Goal: Share content: Share content

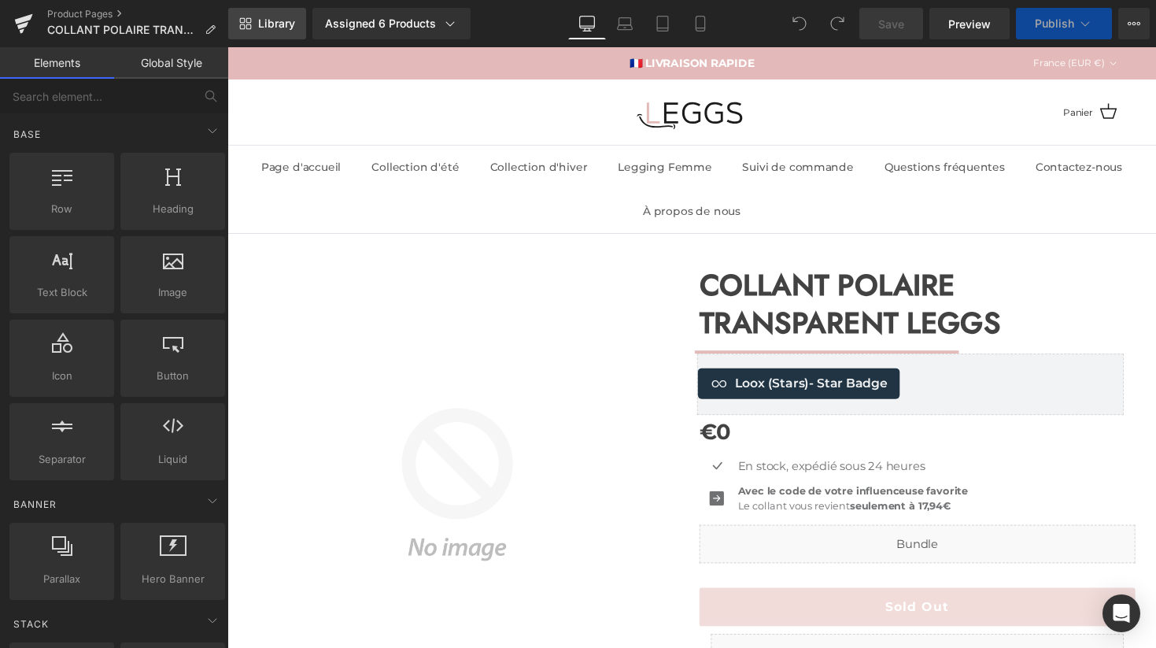
click at [282, 25] on span "Library" at bounding box center [276, 24] width 37 height 14
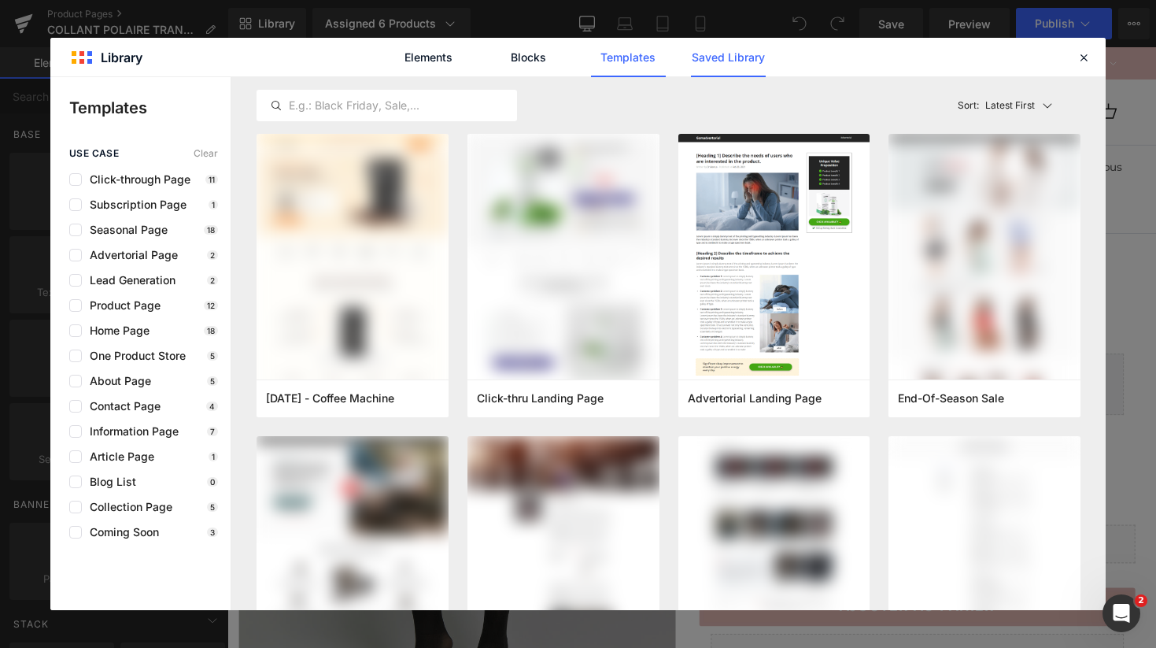
click at [733, 60] on link "Saved Library" at bounding box center [728, 57] width 75 height 39
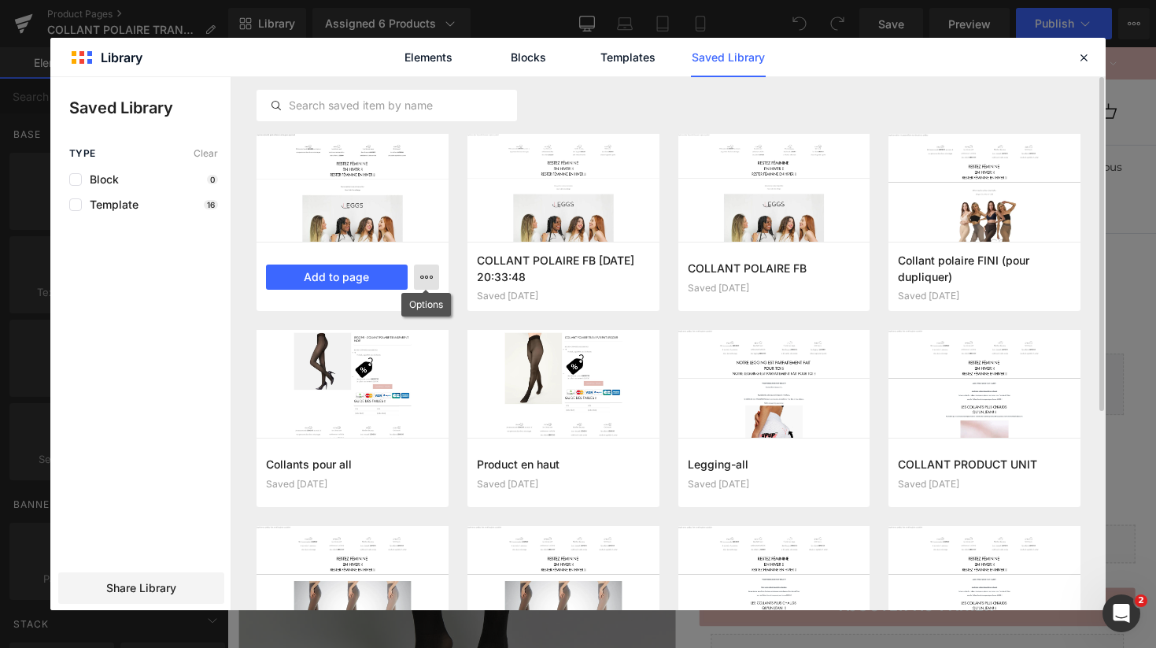
click at [430, 280] on icon "button" at bounding box center [426, 277] width 13 height 13
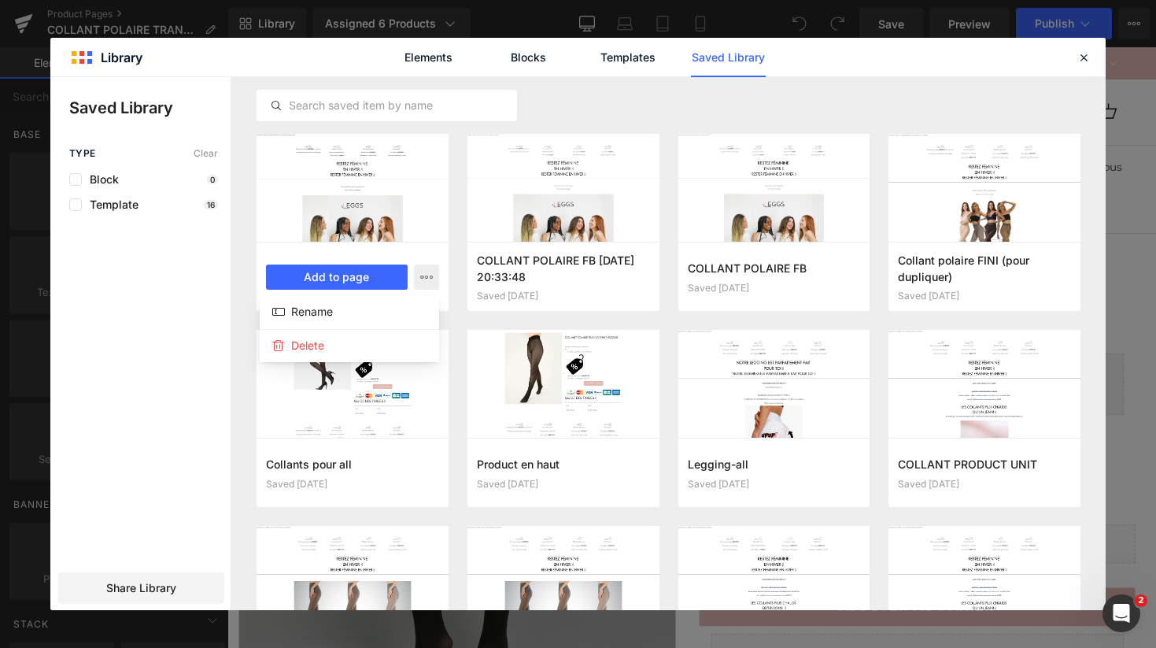
click at [418, 276] on div at bounding box center [577, 343] width 1055 height 533
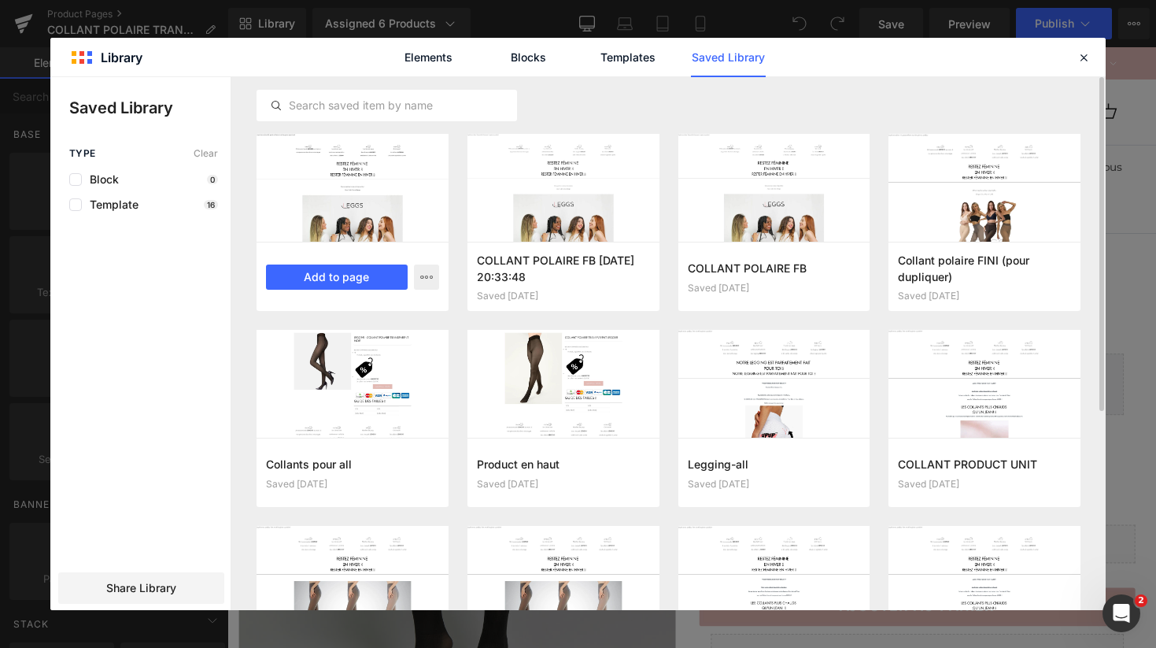
click at [342, 181] on div at bounding box center [352, 188] width 192 height 108
click at [367, 201] on div at bounding box center [352, 188] width 192 height 108
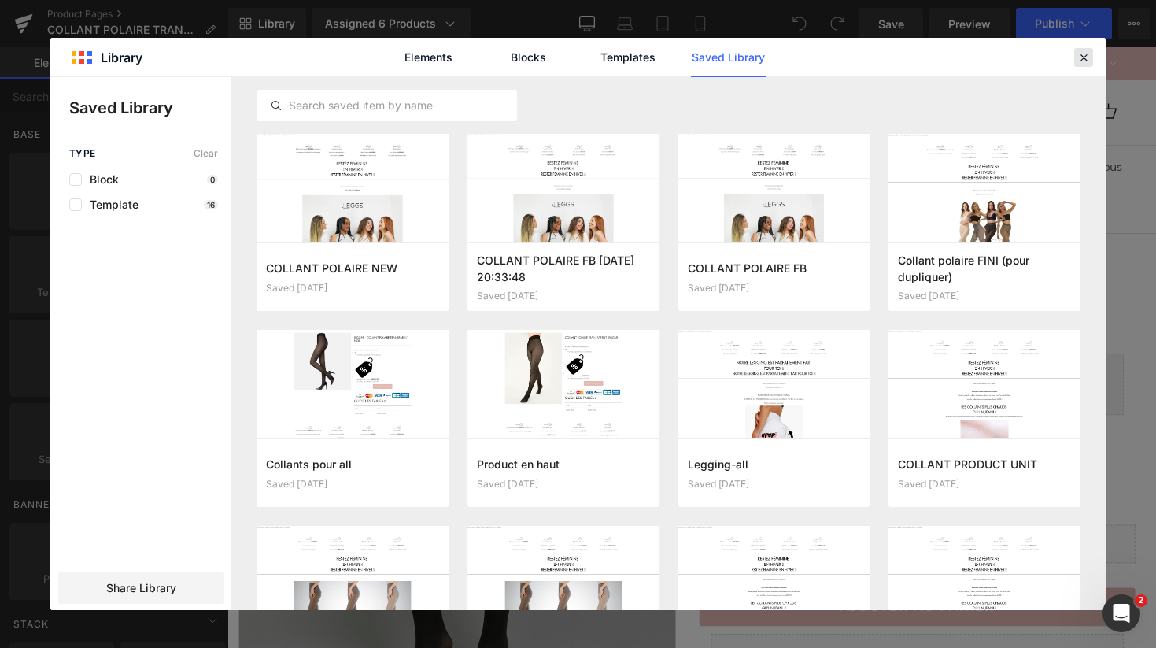
click at [1079, 54] on icon at bounding box center [1083, 57] width 14 height 14
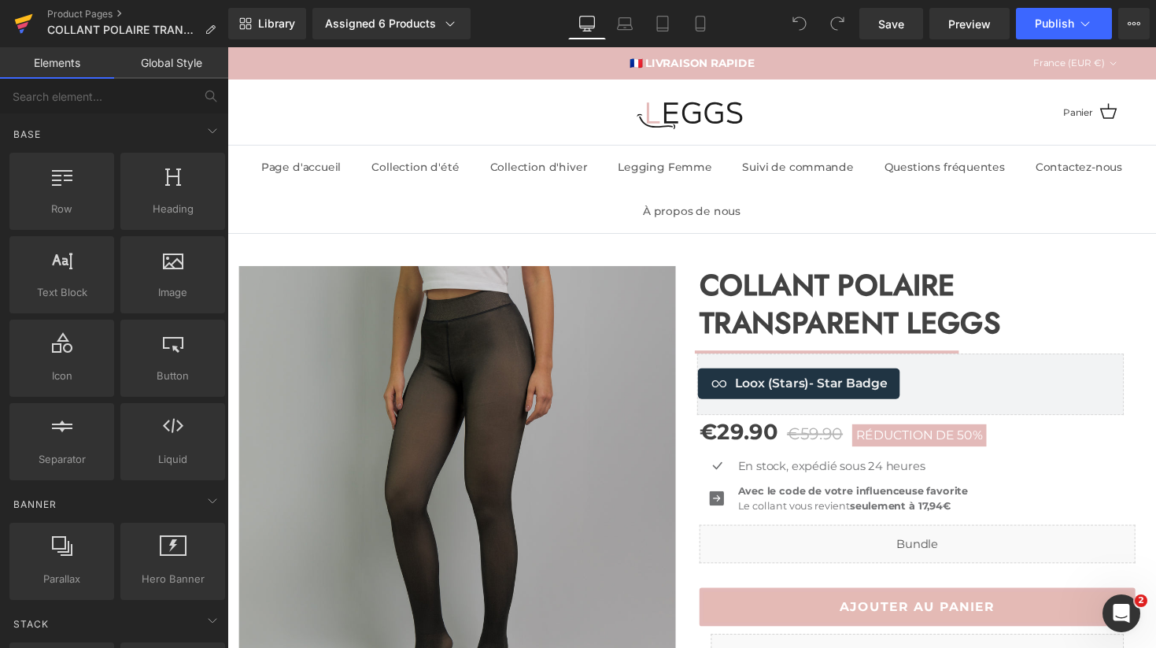
click at [33, 18] on link at bounding box center [23, 23] width 47 height 47
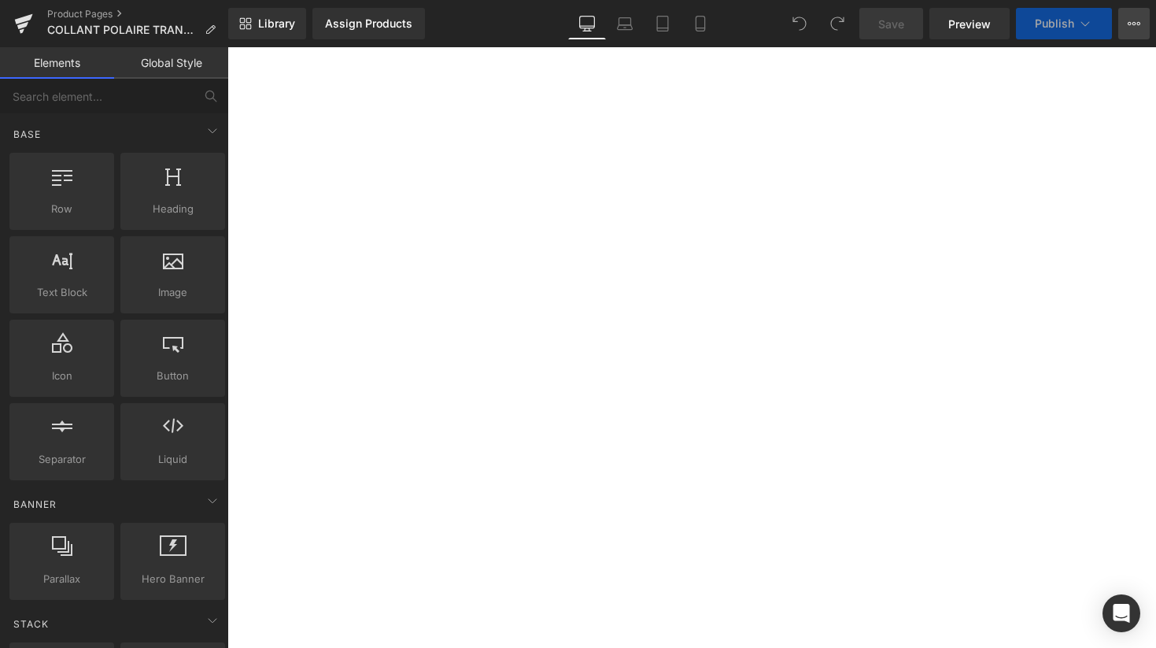
click at [1127, 28] on icon at bounding box center [1133, 23] width 13 height 13
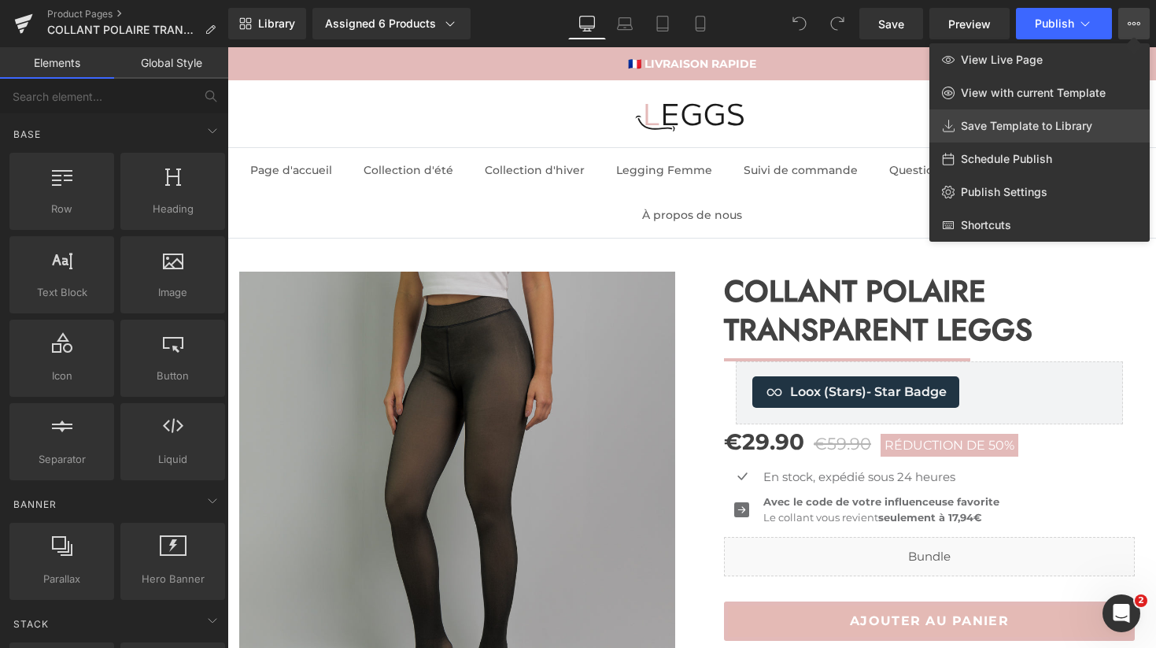
click at [1029, 130] on span "Save Template to Library" at bounding box center [1026, 126] width 131 height 14
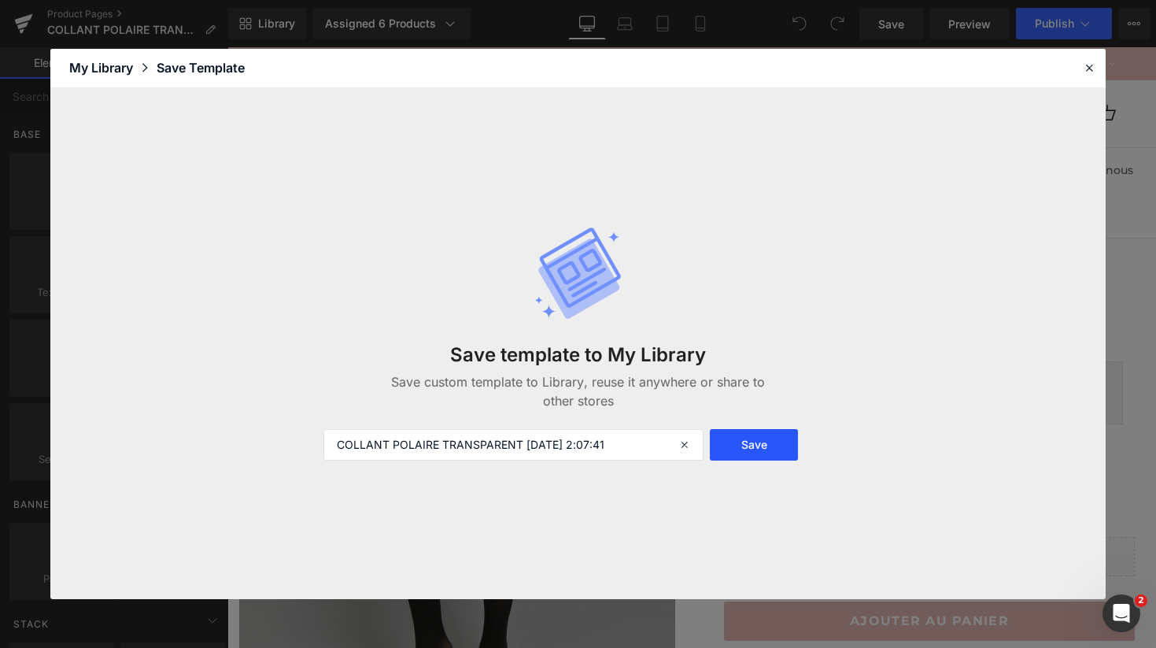
click at [751, 441] on button "Save" at bounding box center [754, 444] width 88 height 31
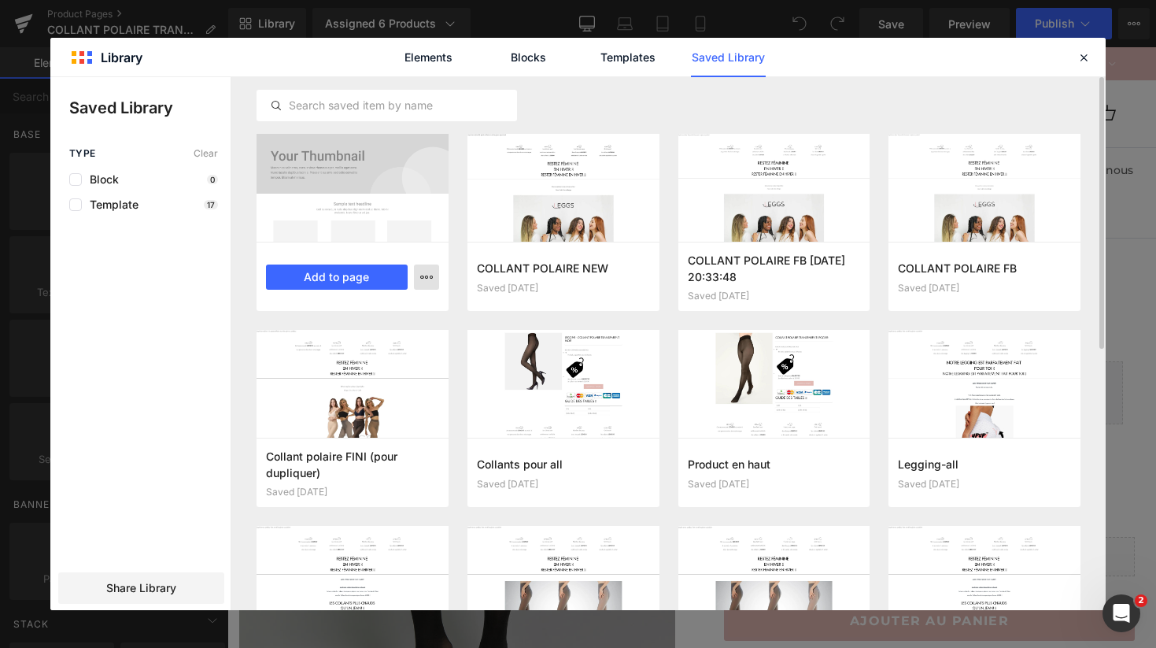
click at [427, 280] on icon "button" at bounding box center [426, 277] width 13 height 13
click at [427, 280] on div at bounding box center [577, 343] width 1055 height 533
click at [365, 198] on div at bounding box center [352, 188] width 192 height 108
click at [332, 193] on div at bounding box center [352, 188] width 192 height 108
click at [353, 191] on div at bounding box center [352, 188] width 192 height 108
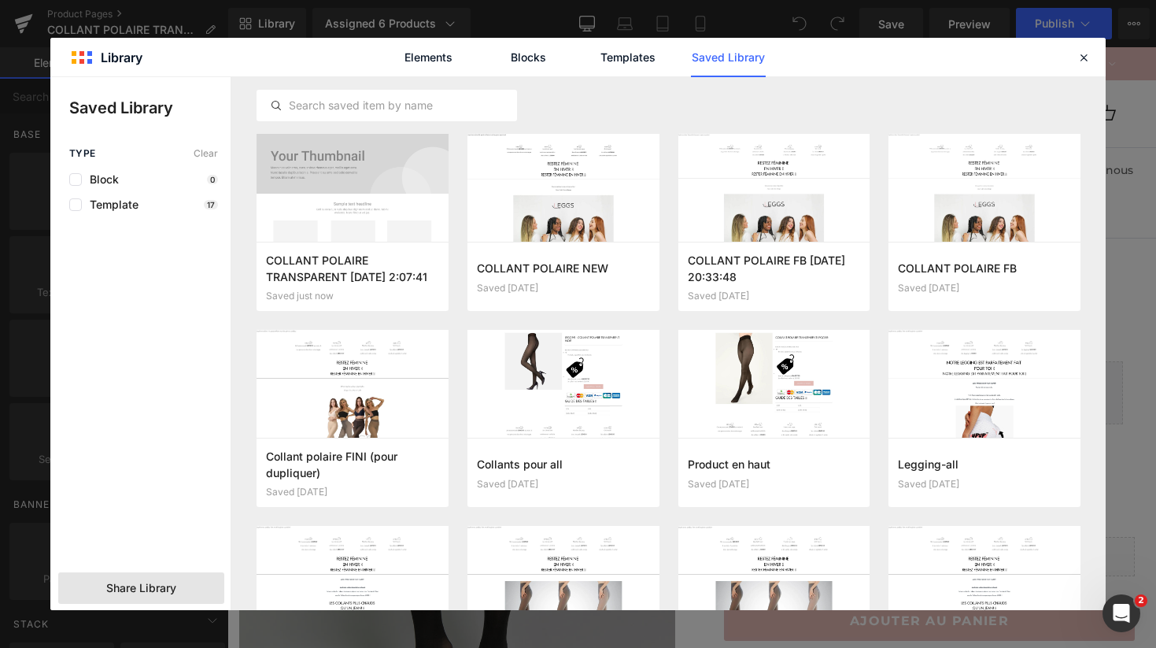
click at [110, 589] on span "Share Library" at bounding box center [141, 588] width 70 height 16
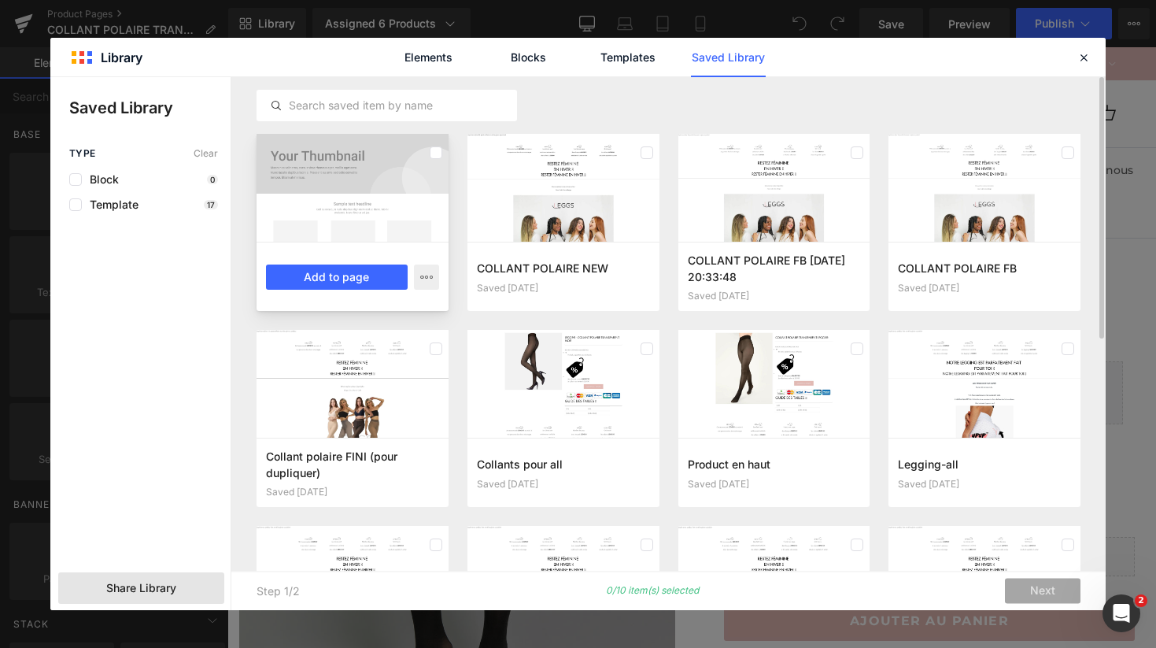
click at [422, 184] on div at bounding box center [352, 188] width 192 height 108
click at [430, 278] on icon "button" at bounding box center [426, 277] width 13 height 13
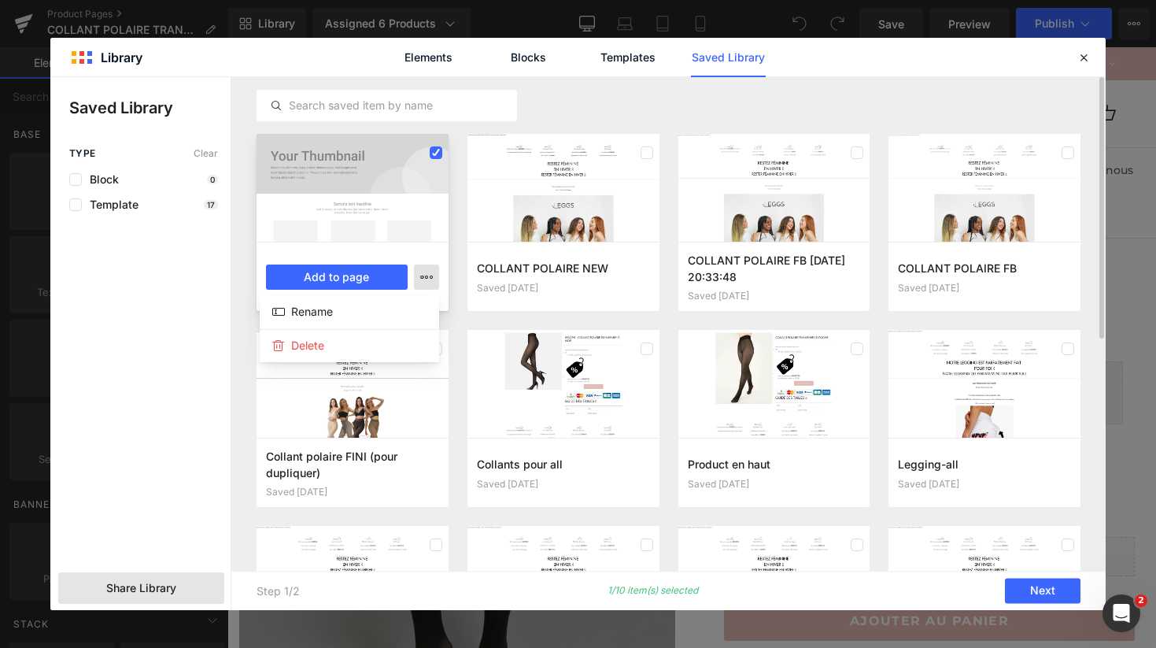
click at [430, 278] on div at bounding box center [577, 343] width 1055 height 533
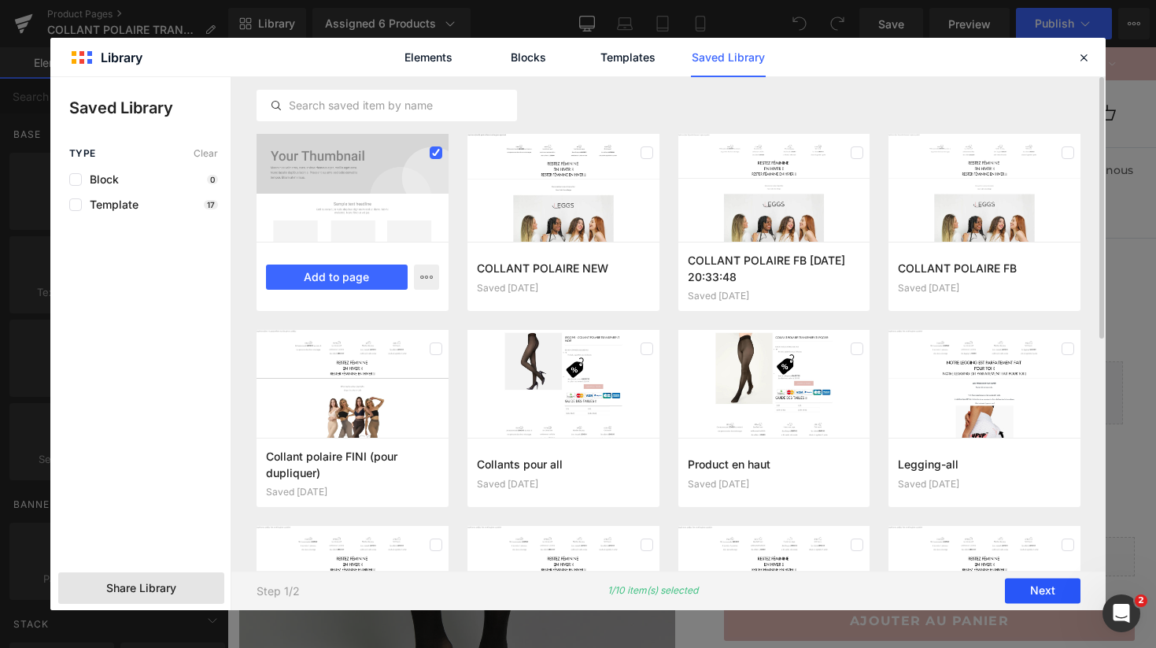
click at [1072, 589] on button "Next" at bounding box center [1043, 590] width 76 height 25
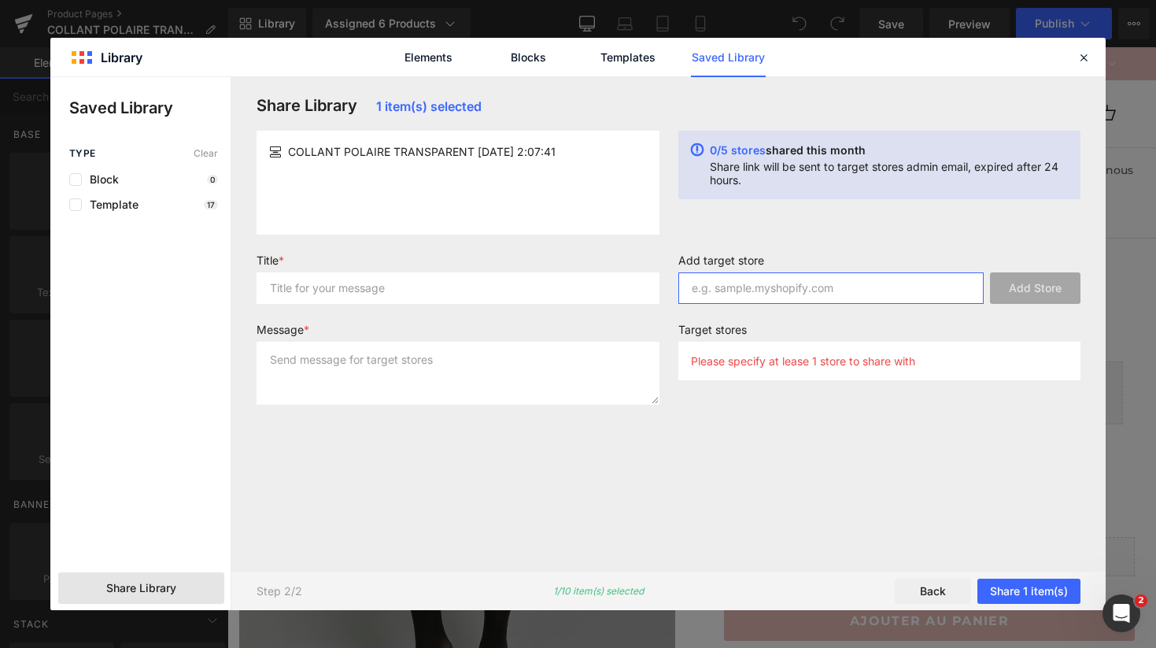
click at [773, 300] on input "text" at bounding box center [831, 287] width 306 height 31
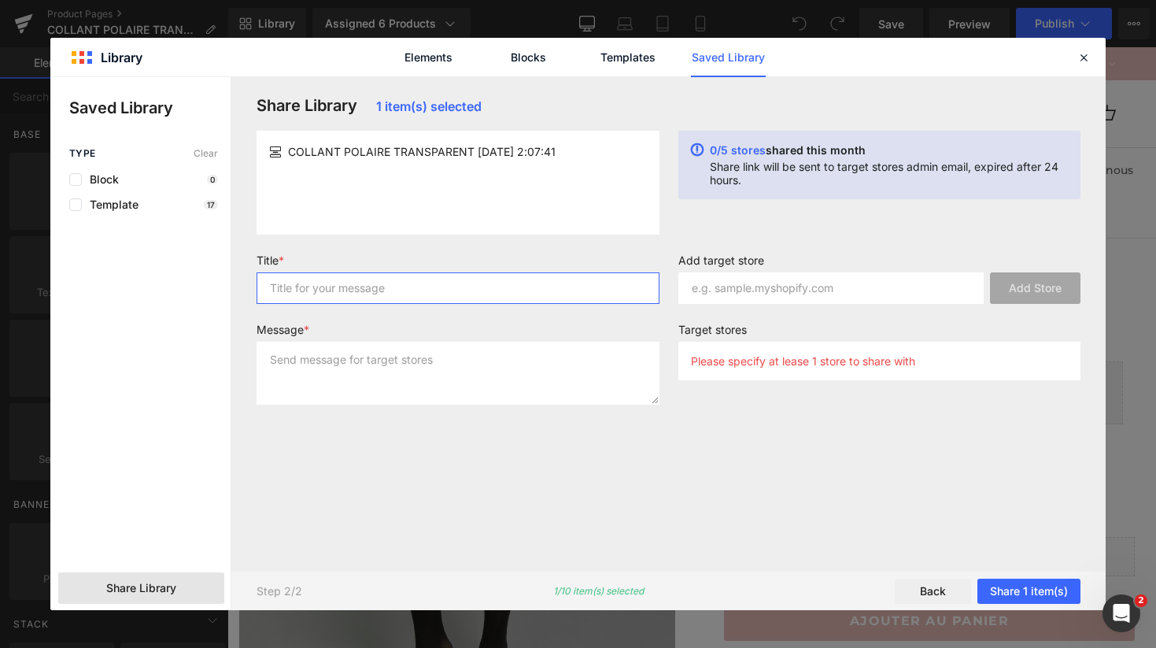
click at [411, 281] on input "text" at bounding box center [457, 287] width 403 height 31
click at [297, 287] on input "leggsch" at bounding box center [457, 287] width 403 height 31
type input "leggs ch"
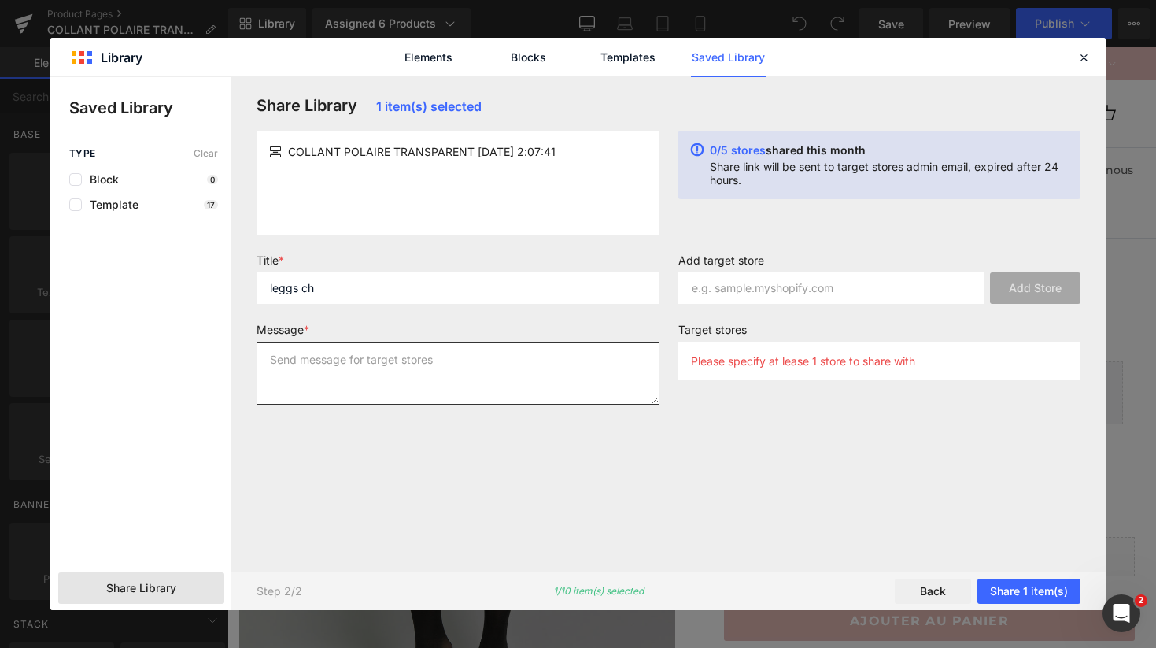
click at [337, 370] on textarea at bounding box center [457, 372] width 403 height 63
type textarea "ds"
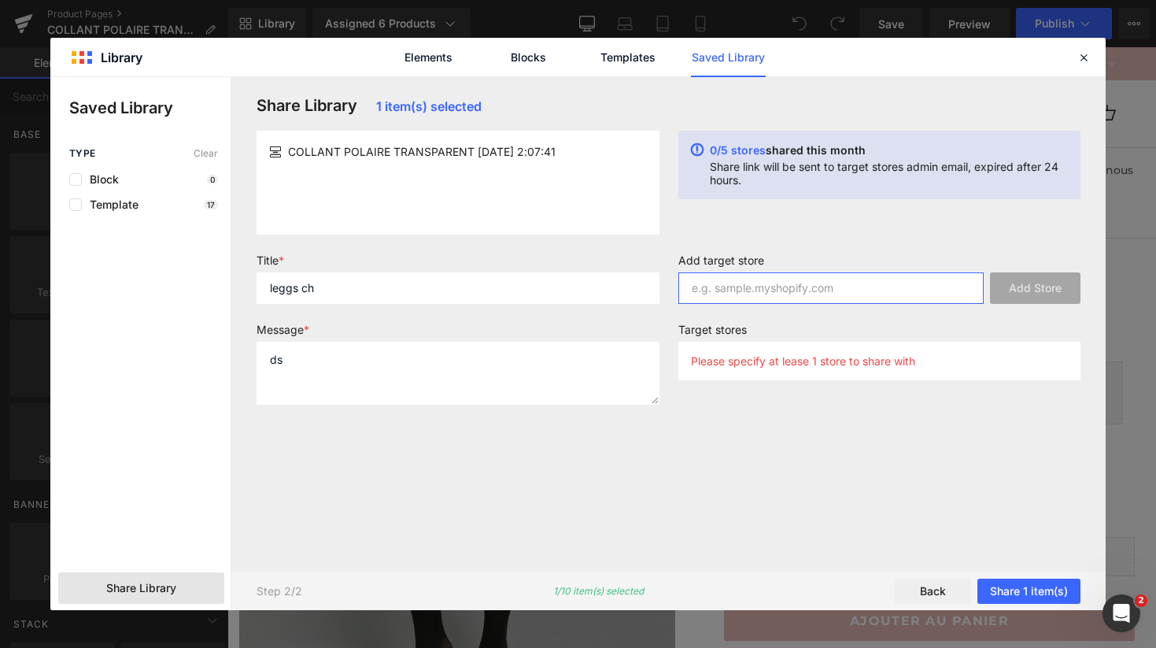
click at [721, 295] on input "text" at bounding box center [831, 287] width 306 height 31
paste input "177b82-3"
type input "177b82-3.myshopify.com"
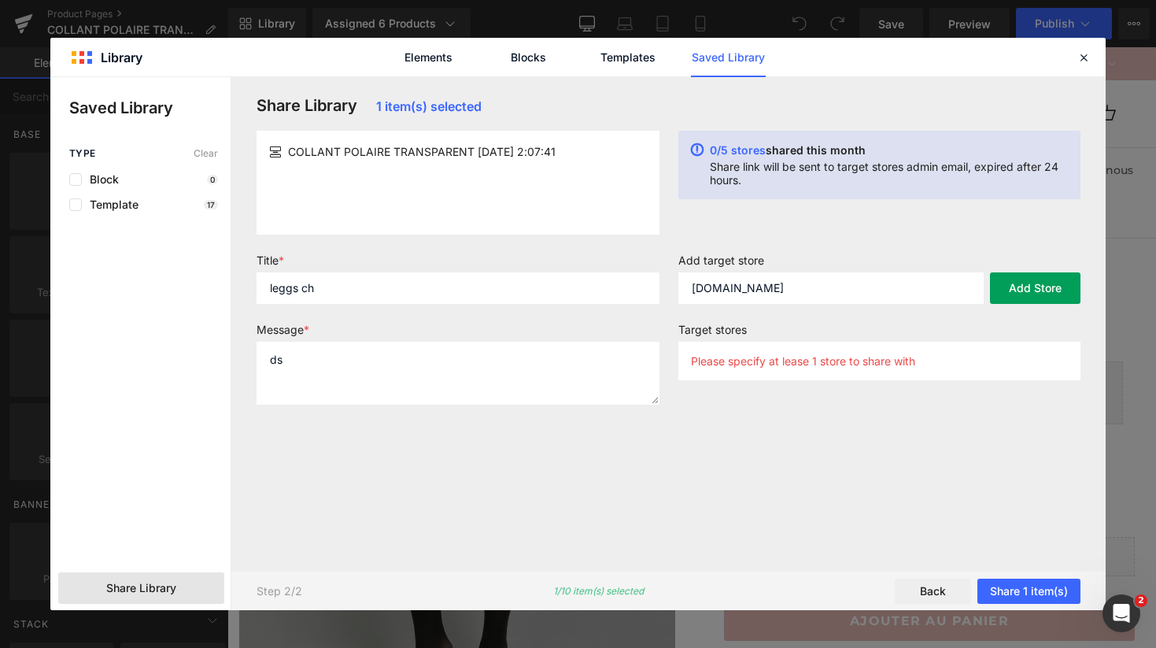
click at [1012, 286] on button "Add Store" at bounding box center [1035, 287] width 90 height 31
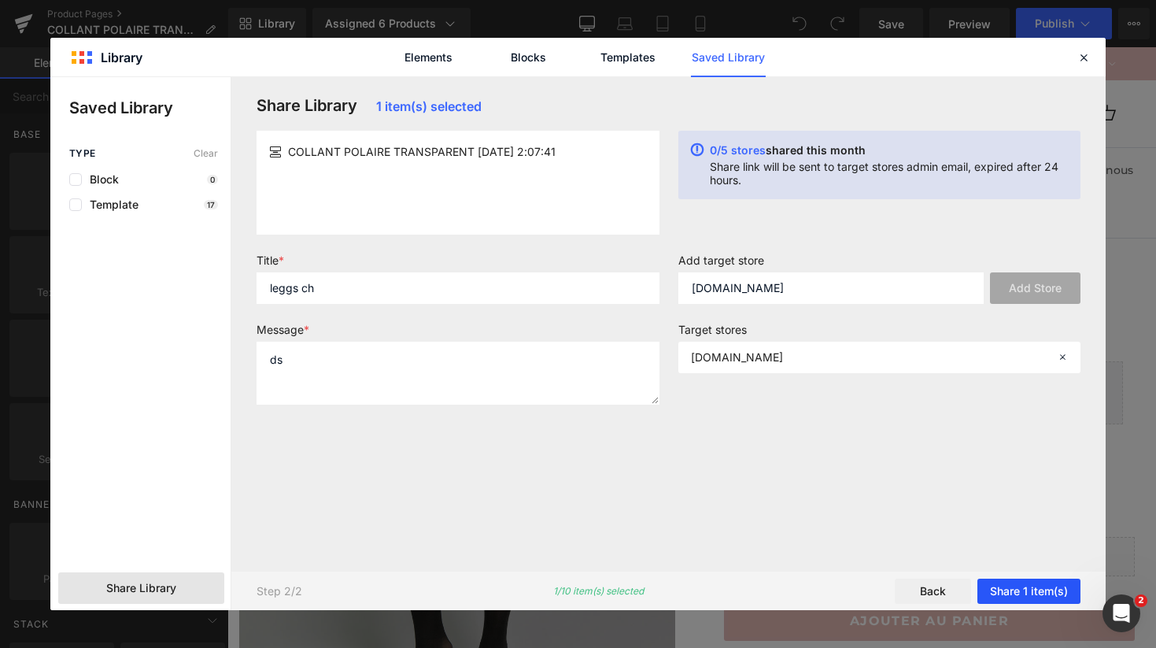
click at [1006, 578] on button "Share 1 item(s)" at bounding box center [1028, 590] width 103 height 25
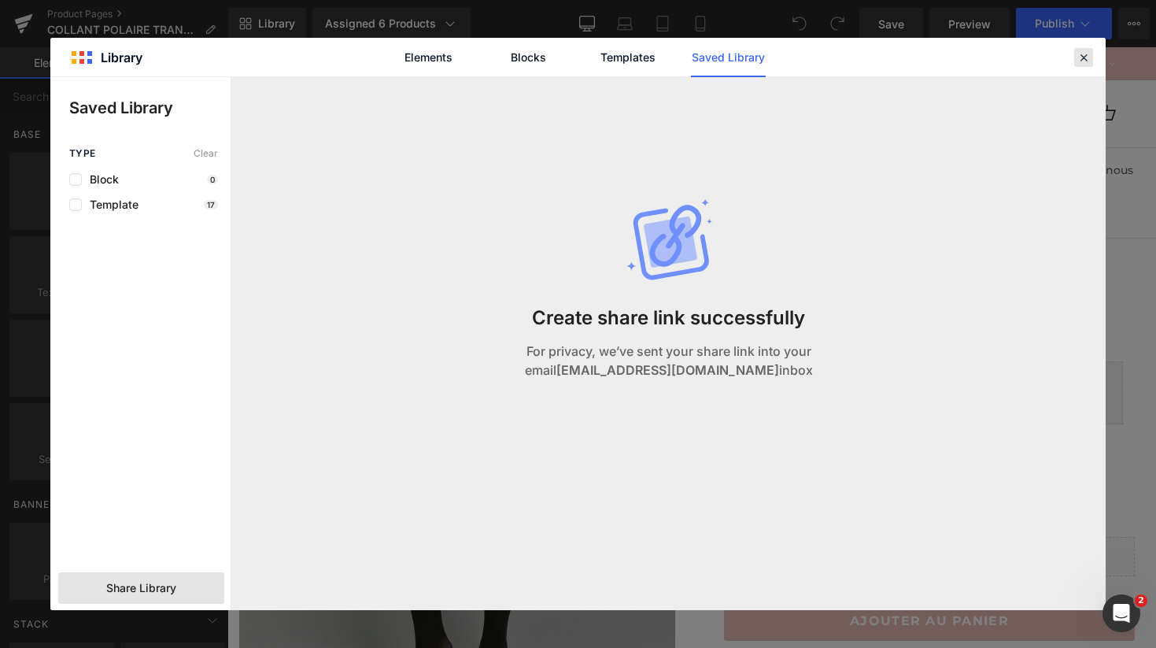
drag, startPoint x: 1074, startPoint y: 54, endPoint x: 838, endPoint y: 7, distance: 240.7
click at [1074, 54] on div at bounding box center [1083, 57] width 19 height 19
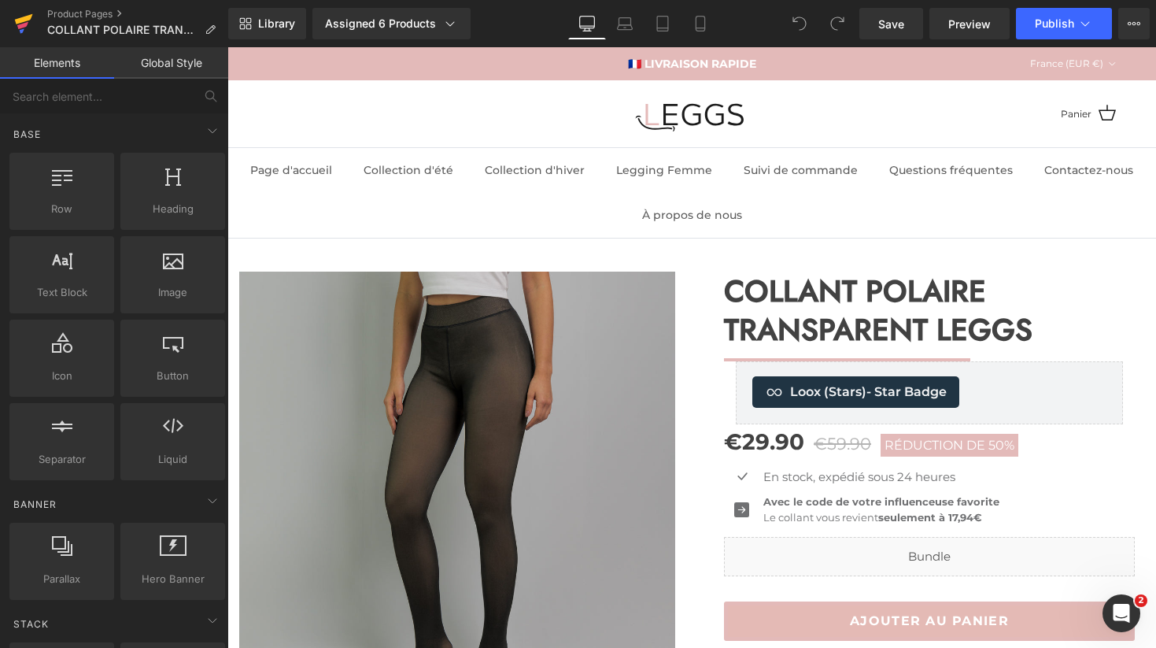
click at [42, 15] on link at bounding box center [23, 23] width 47 height 47
